Goal: Find specific page/section: Find specific page/section

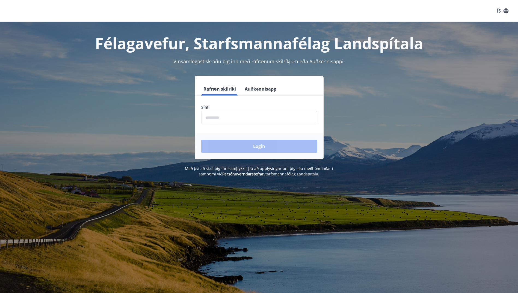
click at [221, 120] on input "phone" at bounding box center [259, 117] width 116 height 13
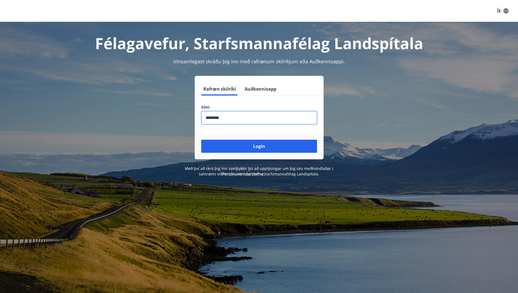
type input "********"
click at [201, 140] on button "Login" at bounding box center [259, 146] width 116 height 13
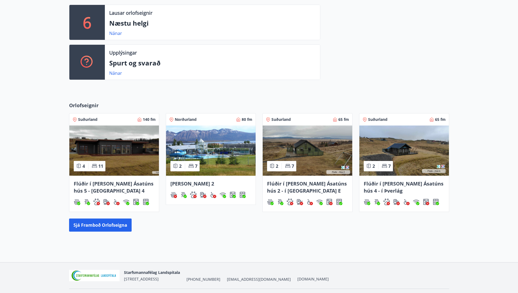
scroll to position [164, 0]
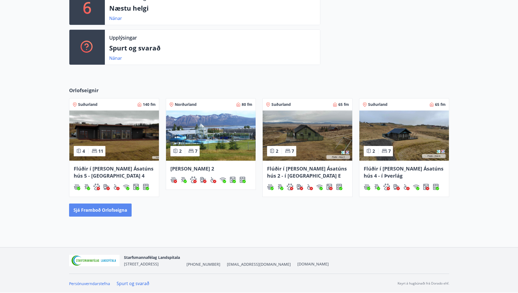
click at [102, 212] on button "Sjá framboð orlofseigna" at bounding box center [100, 210] width 63 height 13
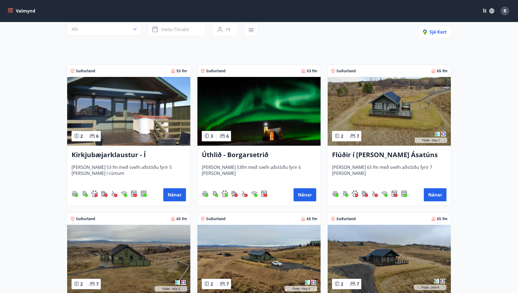
scroll to position [55, 0]
